Goal: Task Accomplishment & Management: Use online tool/utility

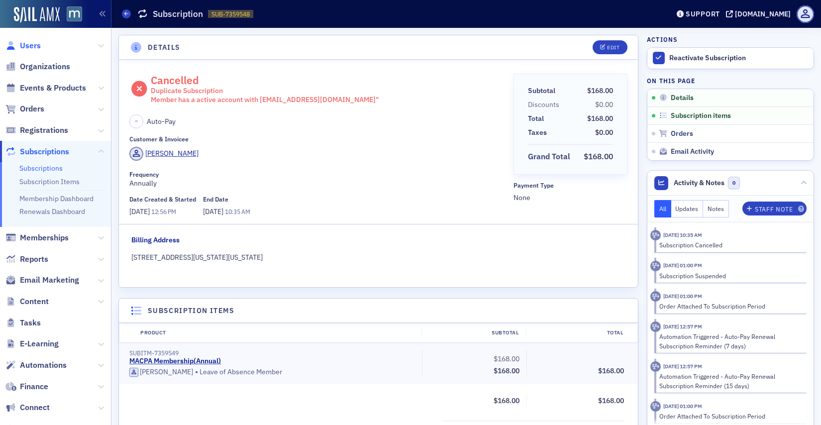
scroll to position [2, 0]
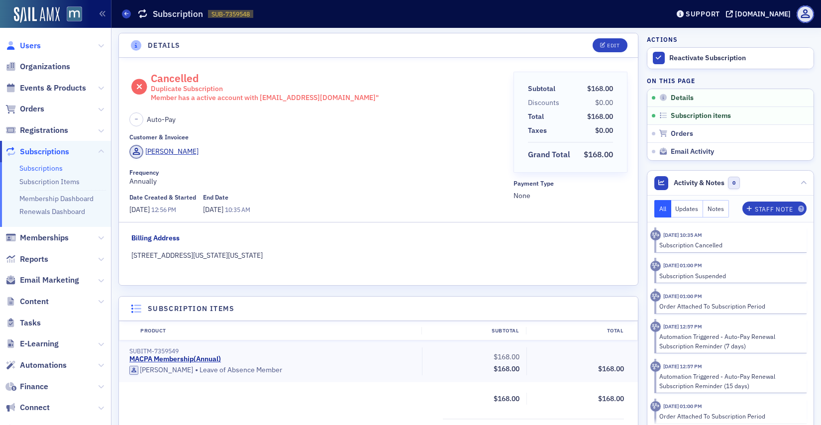
click at [35, 44] on span "Users" at bounding box center [30, 45] width 21 height 11
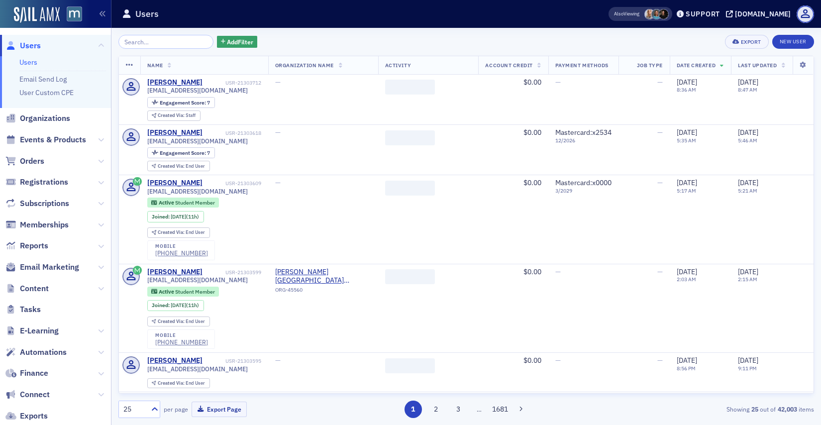
click at [174, 42] on input "search" at bounding box center [165, 42] width 95 height 14
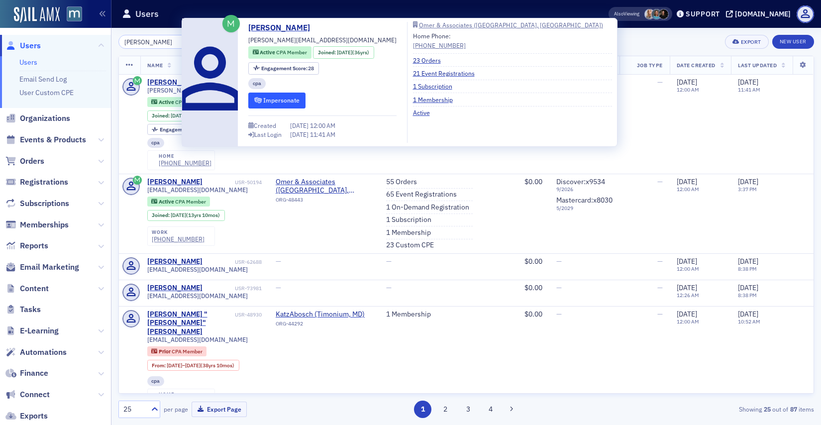
type input "[PERSON_NAME]"
click at [270, 101] on button "Impersonate" at bounding box center [276, 100] width 57 height 15
